Goal: Find specific page/section: Find specific page/section

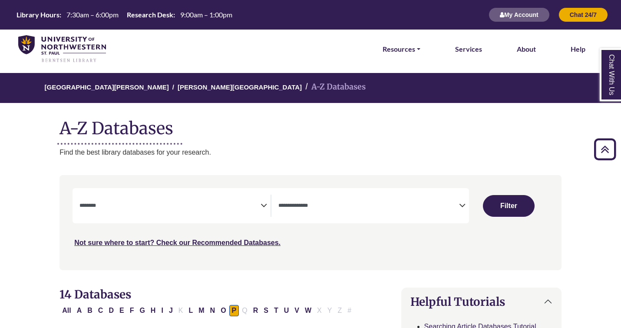
select select "Database Subject Filter"
select select "Database Types Filter"
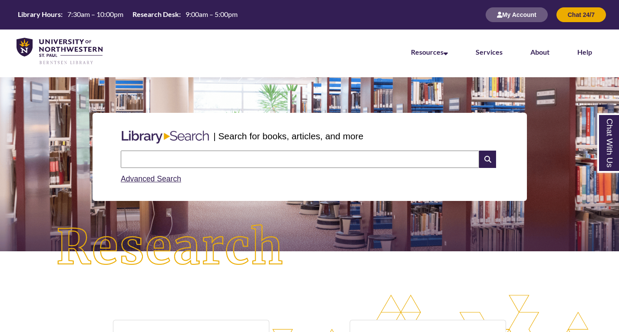
drag, startPoint x: 244, startPoint y: 163, endPoint x: 247, endPoint y: 157, distance: 6.6
click at [244, 163] on input "text" at bounding box center [300, 159] width 358 height 17
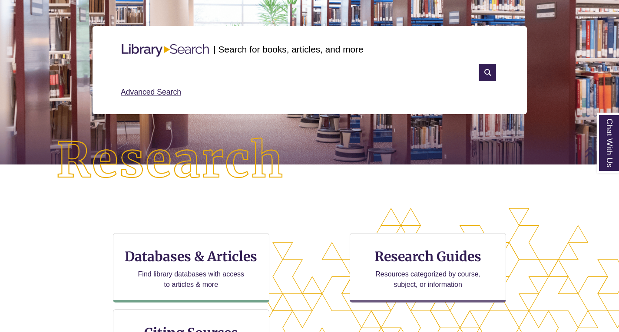
scroll to position [87, 0]
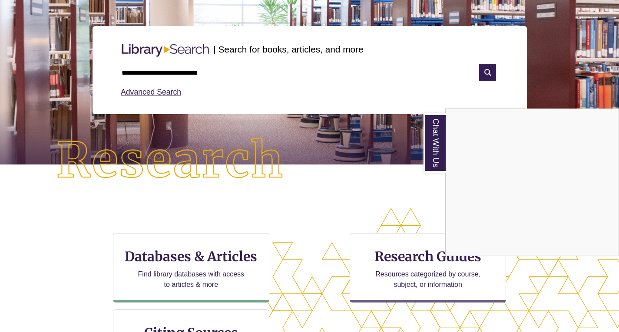
type input "**********"
